Goal: Information Seeking & Learning: Find specific fact

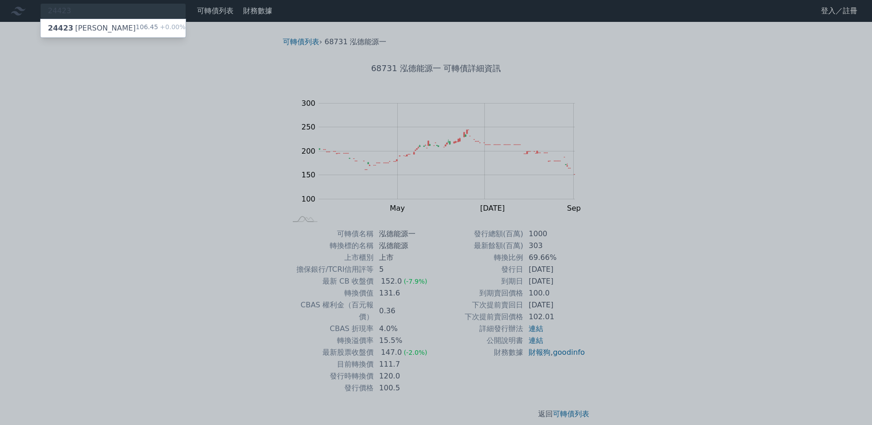
type input "24423"
click at [99, 31] on div "24423 [PERSON_NAME]" at bounding box center [92, 28] width 88 height 11
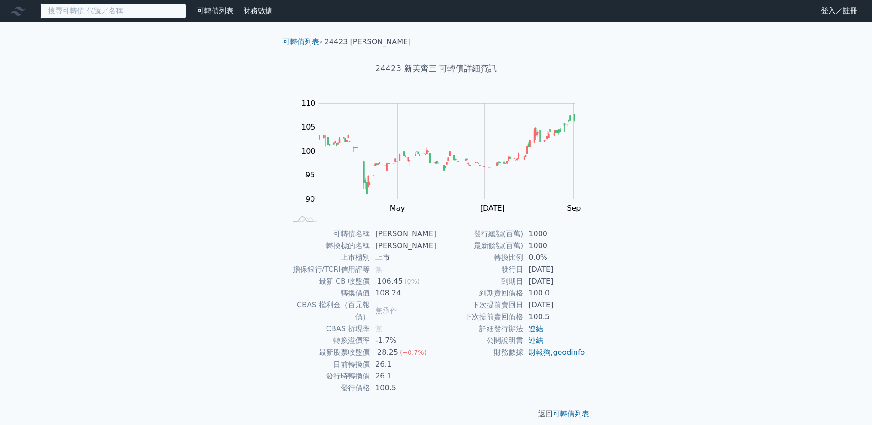
click at [84, 15] on input at bounding box center [113, 11] width 146 height 16
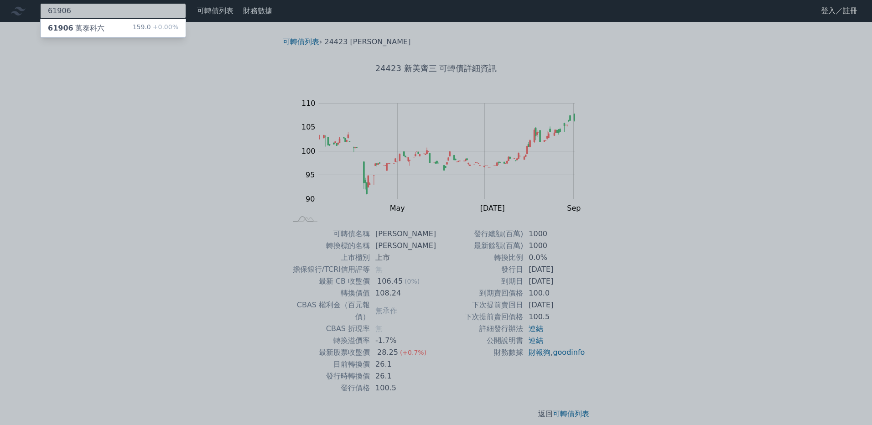
type input "61906"
click at [87, 23] on div "61906 萬泰科六" at bounding box center [76, 28] width 57 height 11
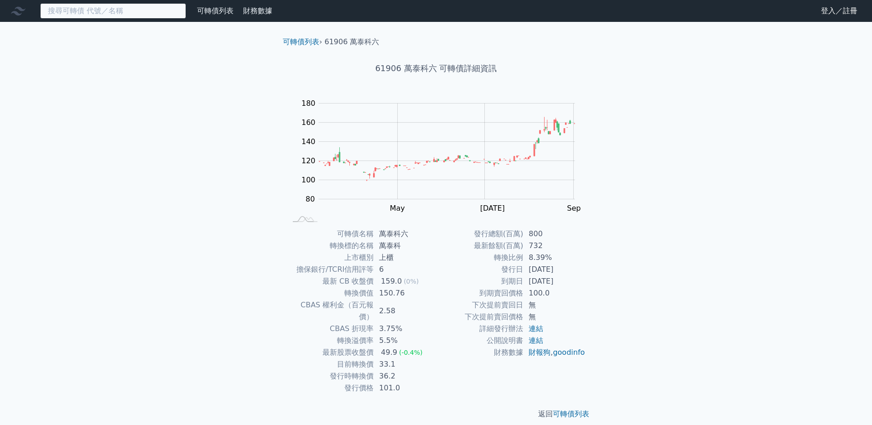
click at [118, 13] on input at bounding box center [113, 11] width 146 height 16
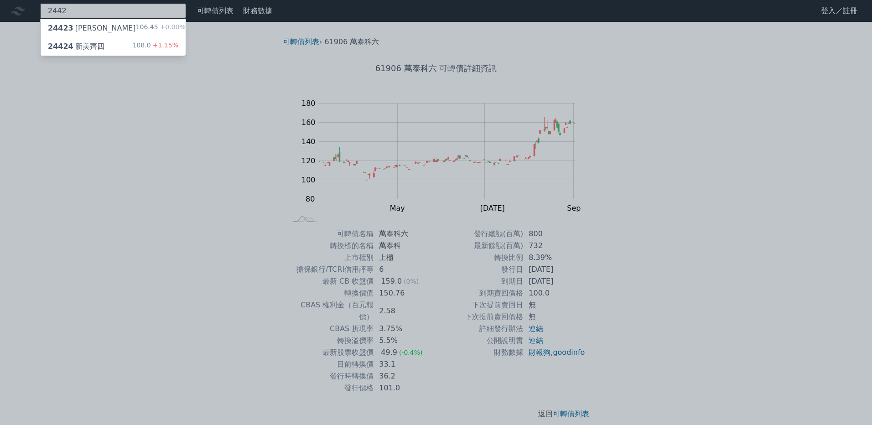
type input "2442"
click at [107, 28] on div "24423 新美齊三 106.45 +0.00%" at bounding box center [113, 28] width 145 height 18
